Goal: Transaction & Acquisition: Purchase product/service

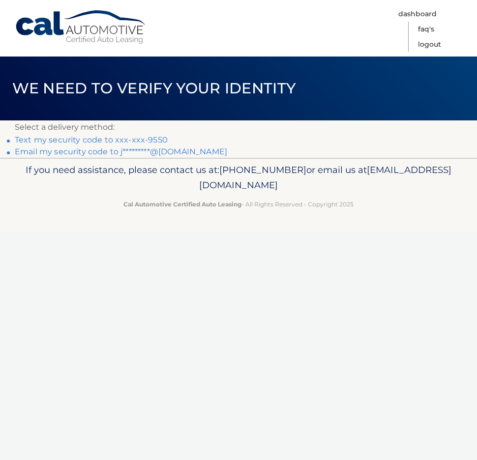
click at [59, 139] on link "Text my security code to xxx-xxx-9550" at bounding box center [91, 139] width 153 height 9
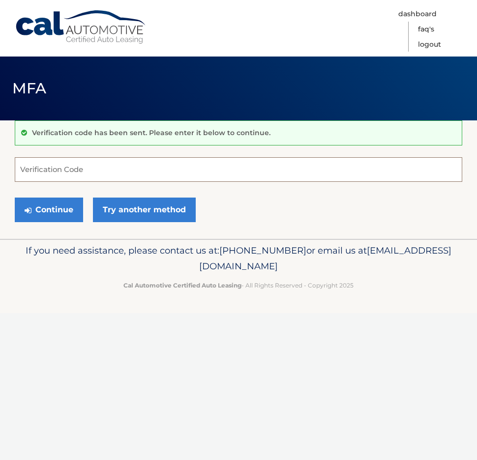
drag, startPoint x: 91, startPoint y: 171, endPoint x: 92, endPoint y: 166, distance: 5.5
click at [92, 169] on input "Verification Code" at bounding box center [238, 169] width 447 height 25
type input "930396"
click at [42, 209] on button "Continue" at bounding box center [49, 210] width 68 height 25
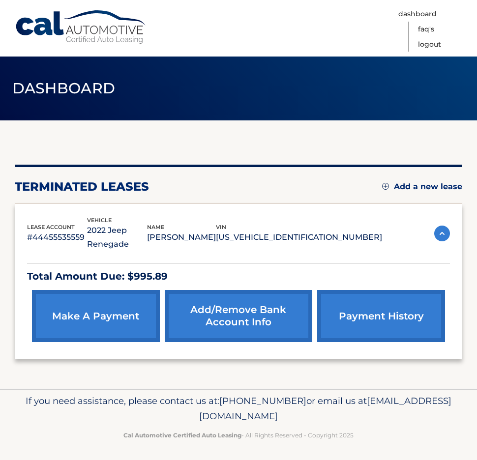
click at [87, 315] on link "make a payment" at bounding box center [96, 316] width 128 height 52
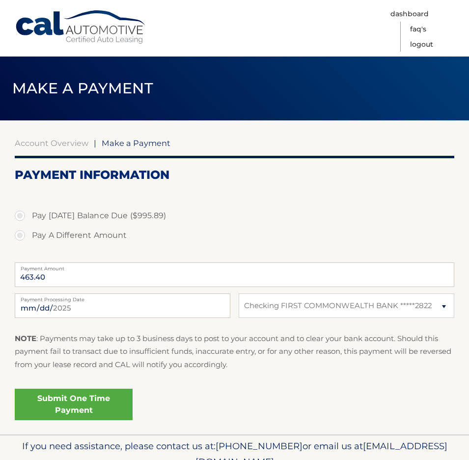
select select "ZTlkNTdmOTQtZWU1Ny00ZWUwLTljNzktODliZjcyOTAzMTY0"
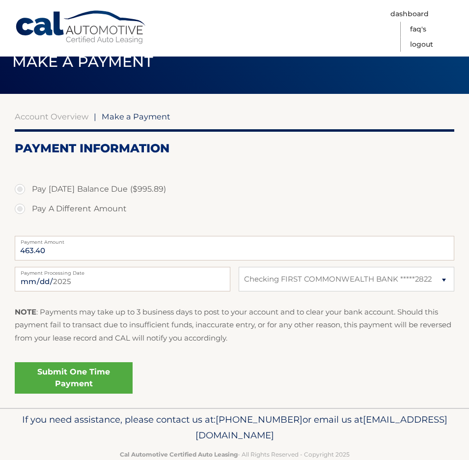
scroll to position [24, 0]
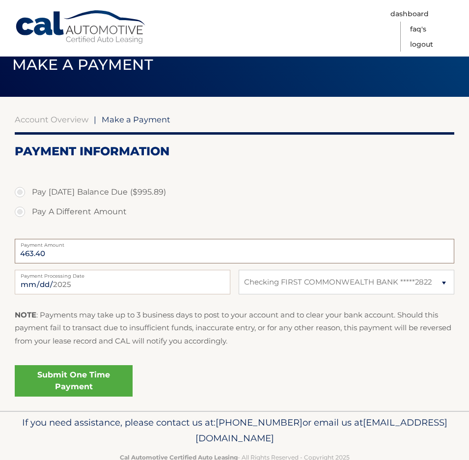
drag, startPoint x: 77, startPoint y: 251, endPoint x: 68, endPoint y: 249, distance: 9.1
click at [73, 250] on input "463.40" at bounding box center [235, 251] width 440 height 25
drag, startPoint x: 33, startPoint y: 257, endPoint x: 15, endPoint y: 260, distance: 18.4
click at [15, 257] on input "463.40" at bounding box center [235, 251] width 440 height 25
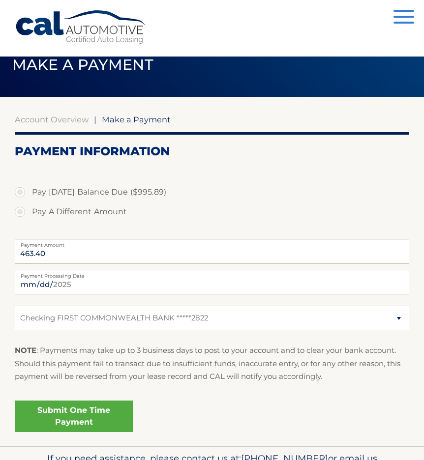
click at [51, 262] on input "463.40" at bounding box center [212, 251] width 394 height 25
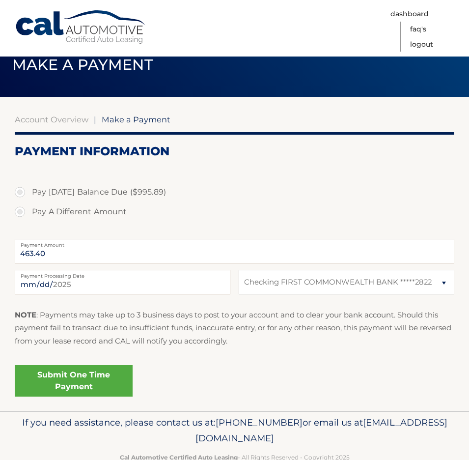
click at [86, 217] on label "Pay A Different Amount" at bounding box center [235, 212] width 440 height 20
click at [29, 217] on input "Pay A Different Amount" at bounding box center [24, 210] width 10 height 16
radio input "true"
click at [42, 252] on input "Payment Amount" at bounding box center [235, 251] width 440 height 25
type input "100"
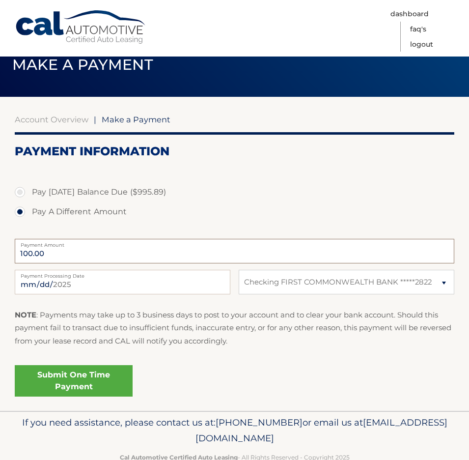
type input "100.00"
click at [239, 270] on select "Select Bank Account Checking FIRST COMMONWEALTH BANK *****2822" at bounding box center [347, 282] width 216 height 25
click at [428, 45] on link "Logout" at bounding box center [421, 44] width 23 height 15
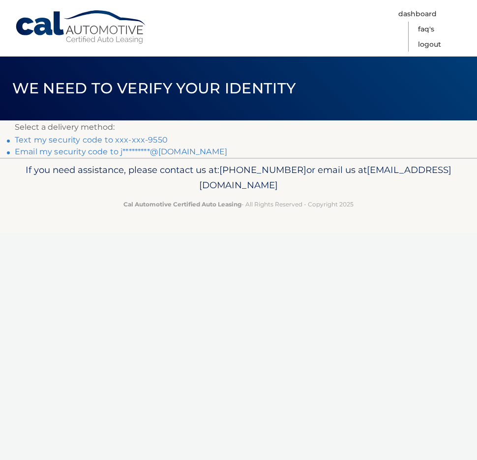
click at [87, 142] on link "Text my security code to xxx-xxx-9550" at bounding box center [91, 139] width 153 height 9
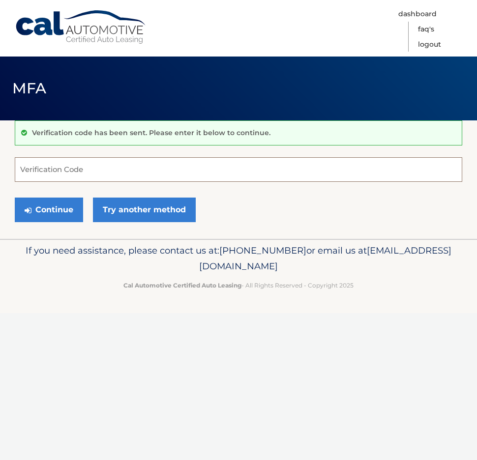
click at [99, 165] on input "Verification Code" at bounding box center [238, 169] width 447 height 25
type input "804797"
click at [67, 213] on button "Continue" at bounding box center [49, 210] width 68 height 25
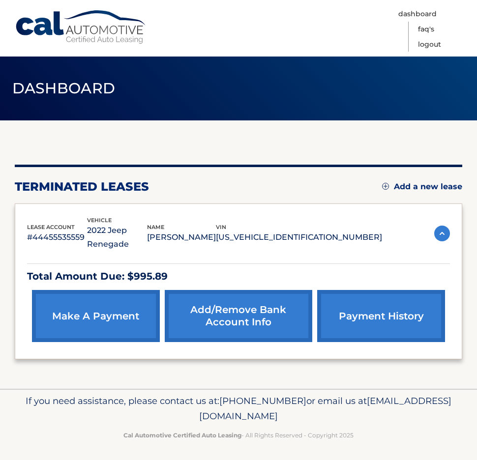
click at [218, 303] on link "Add/Remove bank account info" at bounding box center [239, 316] width 148 height 52
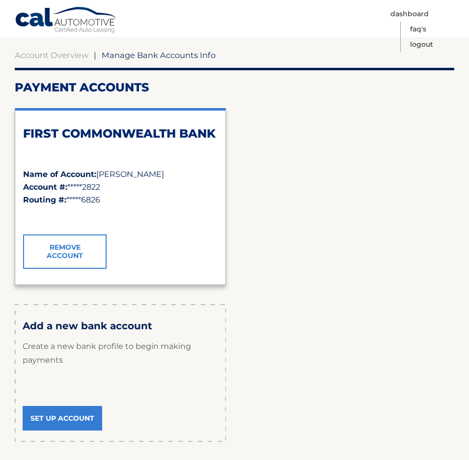
scroll to position [134, 0]
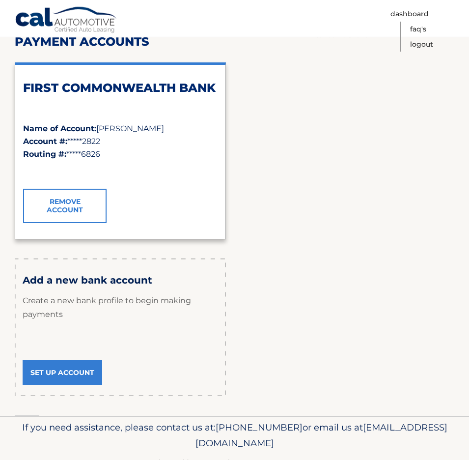
click at [62, 371] on link "Set Up Account" at bounding box center [63, 372] width 80 height 25
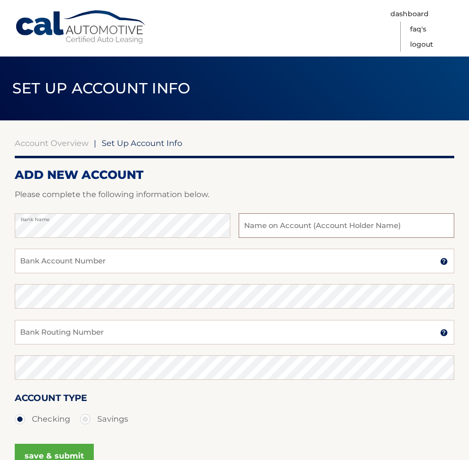
click at [286, 231] on input "text" at bounding box center [347, 225] width 216 height 25
type input "[PERSON_NAME]"
click at [94, 241] on div "Bank Name Shawn Pogorzelski Name on Bank Account Holder" at bounding box center [235, 230] width 440 height 35
click at [88, 254] on input "Bank Account Number" at bounding box center [235, 261] width 440 height 25
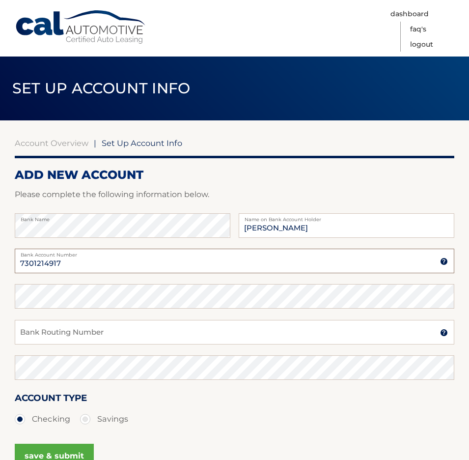
type input "7301214917"
click at [50, 334] on input "Bank Routing Number" at bounding box center [235, 332] width 440 height 25
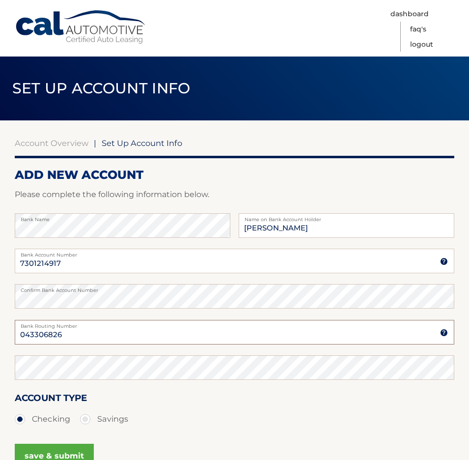
type input "043306826"
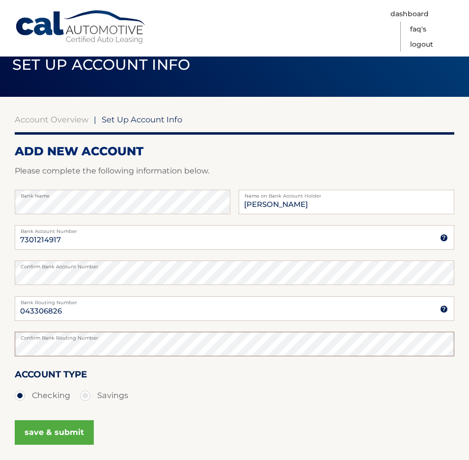
scroll to position [110, 0]
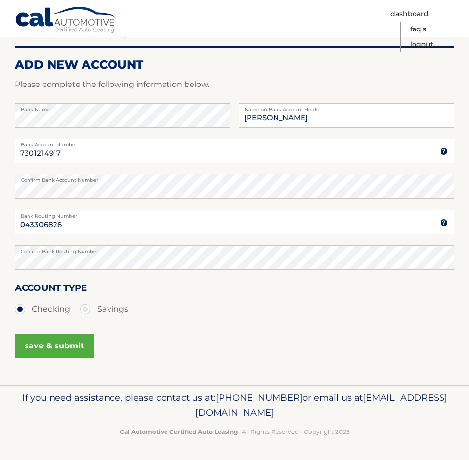
drag, startPoint x: 35, startPoint y: 344, endPoint x: 83, endPoint y: 362, distance: 50.6
click at [35, 344] on button "save & submit" at bounding box center [54, 346] width 79 height 25
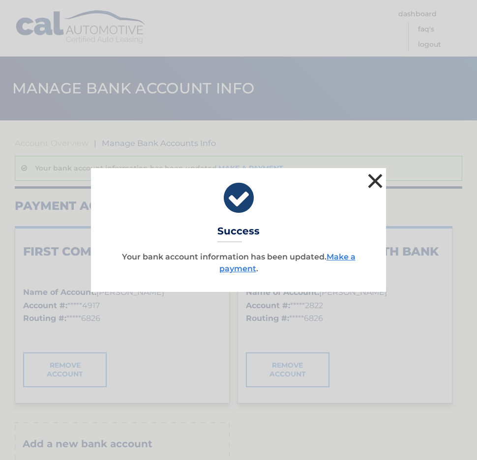
click at [370, 182] on button "×" at bounding box center [375, 181] width 20 height 20
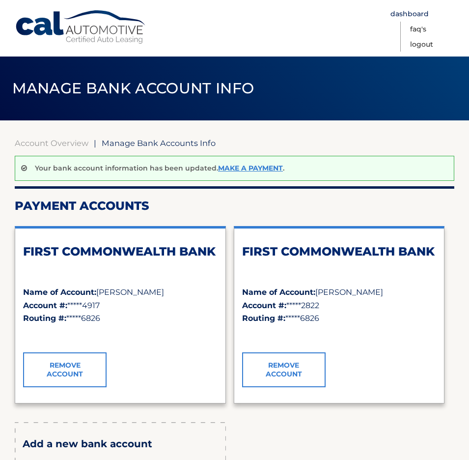
drag, startPoint x: 415, startPoint y: 13, endPoint x: 410, endPoint y: 49, distance: 36.3
click at [415, 13] on link "Dashboard" at bounding box center [410, 13] width 38 height 15
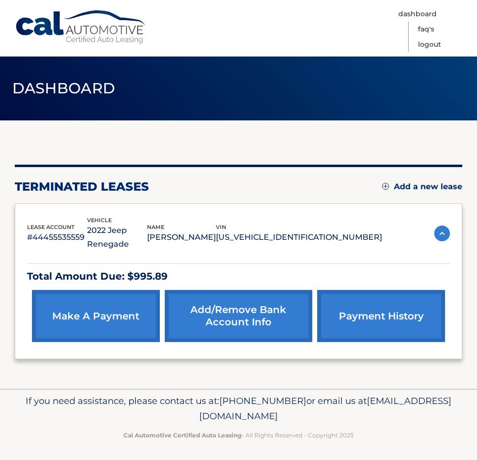
click at [84, 319] on link "make a payment" at bounding box center [96, 316] width 128 height 52
click at [84, 303] on link "make a payment" at bounding box center [96, 316] width 128 height 52
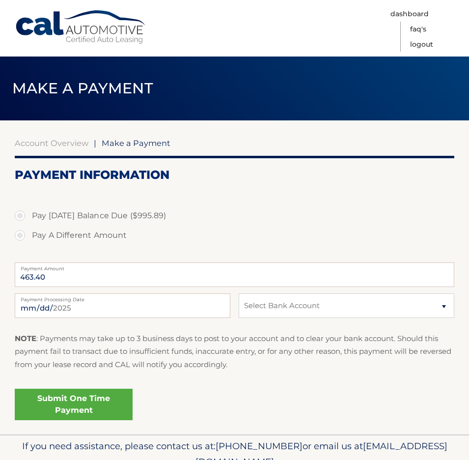
click at [21, 234] on label "Pay A Different Amount" at bounding box center [235, 236] width 440 height 20
click at [21, 234] on input "Pay A Different Amount" at bounding box center [24, 234] width 10 height 16
radio input "true"
click at [54, 279] on input "Payment Amount" at bounding box center [235, 274] width 440 height 25
type input "200"
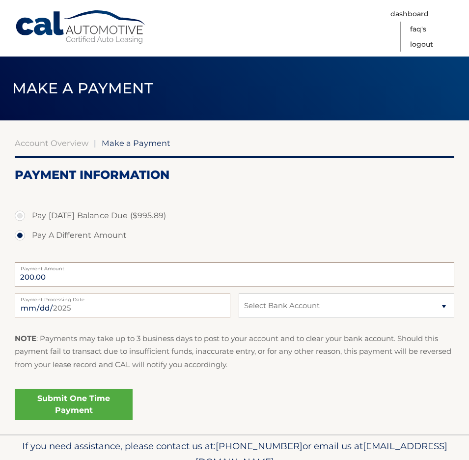
type input "200.00"
select select "ZWI3Y2RjMmQtMTA3NS00OTQ1LWI5MTAtMmFkYWVhMjA1YzJj"
click option "Checking FIRST COMMONWEALTH BANK *****4917" at bounding box center [0, 0] width 0 height 0
click at [75, 404] on link "Submit One Time Payment" at bounding box center [74, 404] width 118 height 31
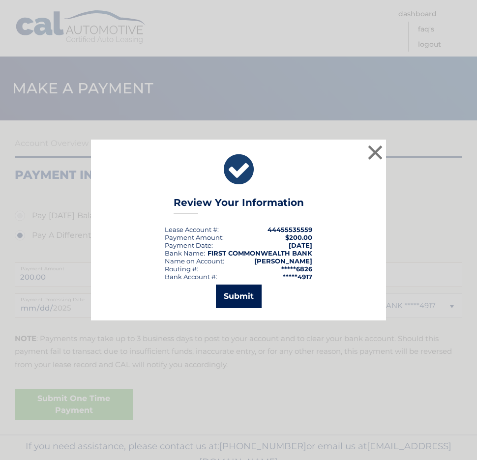
click at [220, 298] on button "Submit" at bounding box center [239, 297] width 46 height 24
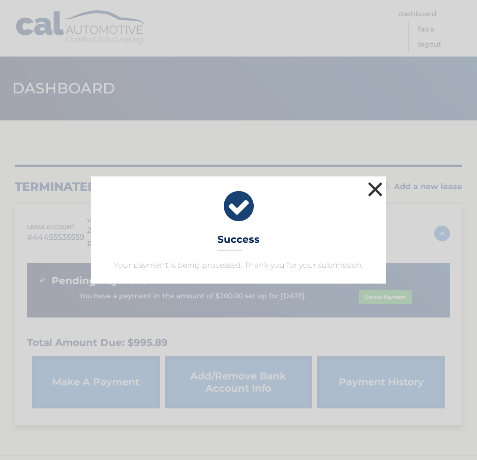
click at [371, 188] on button "×" at bounding box center [375, 189] width 20 height 20
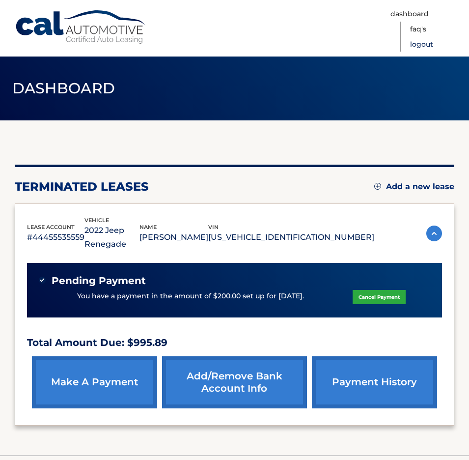
click at [429, 44] on link "Logout" at bounding box center [421, 44] width 23 height 15
